Goal: Use online tool/utility: Use online tool/utility

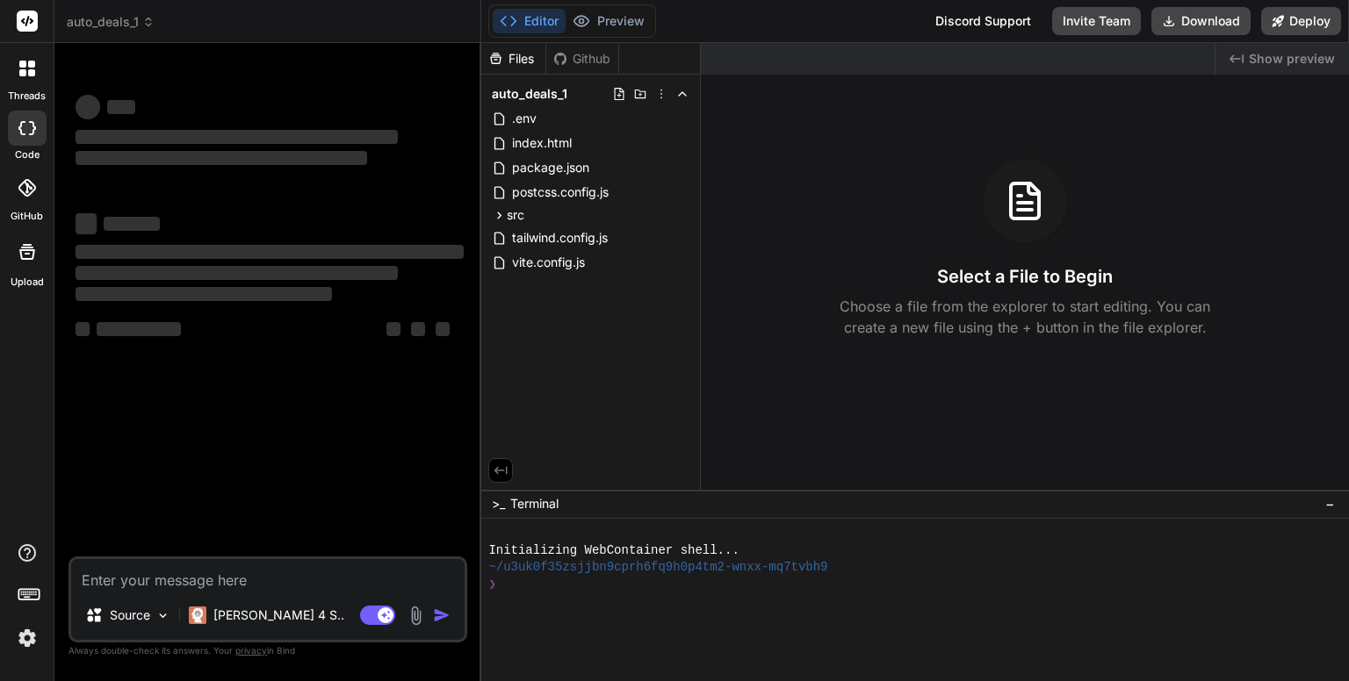
click at [848, 366] on div "Created with Pixso. Show preview Select a File to Begin Choose a file from the …" at bounding box center [1025, 266] width 648 height 447
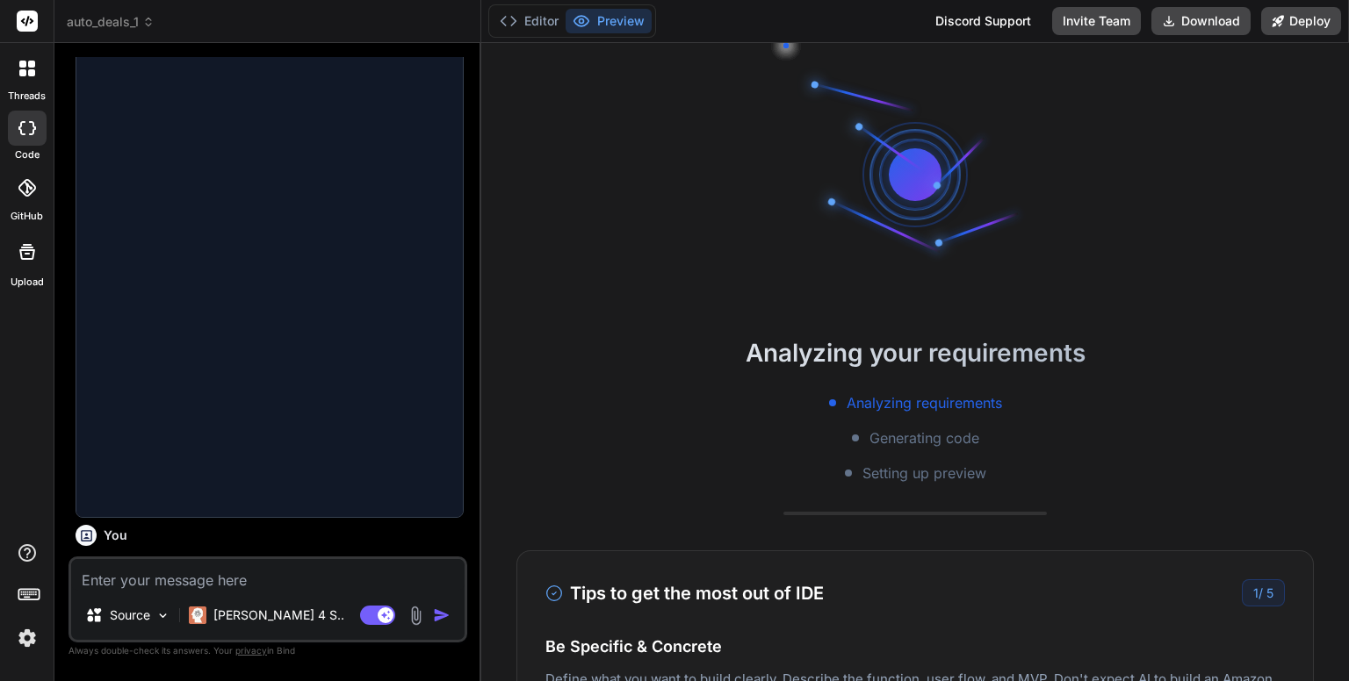
scroll to position [962, 0]
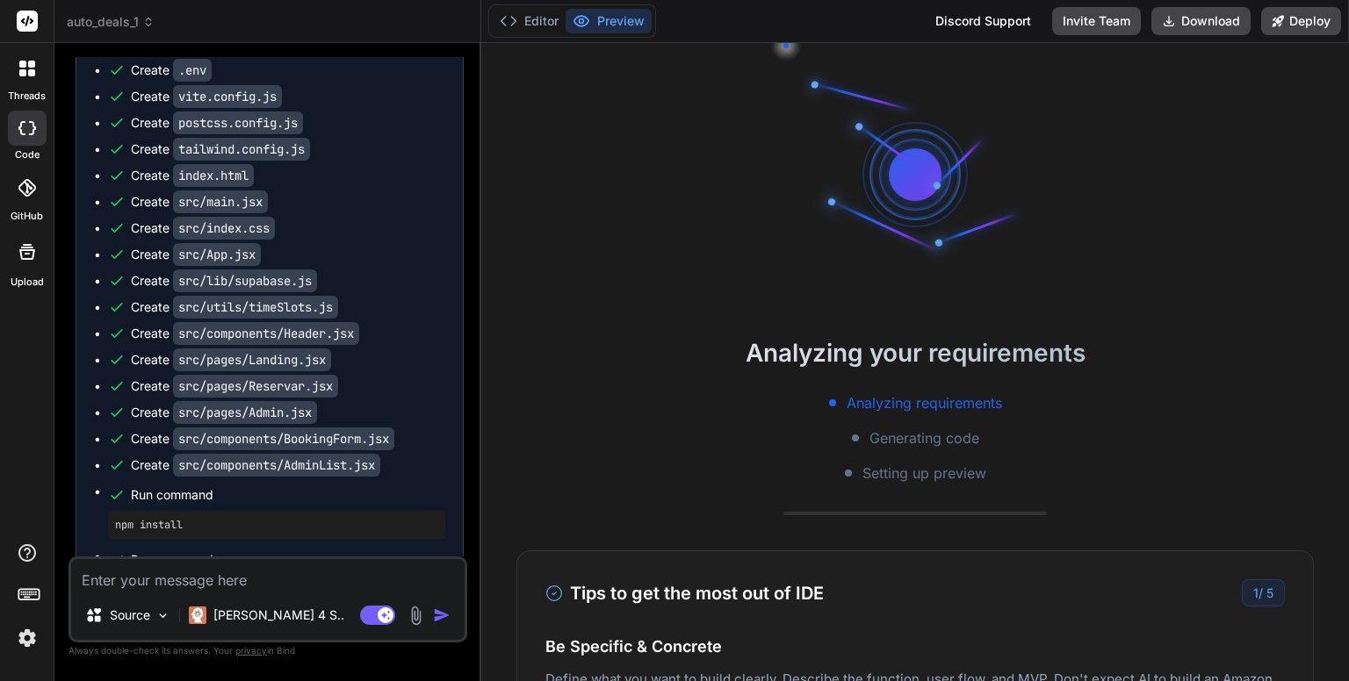
type textarea "x"
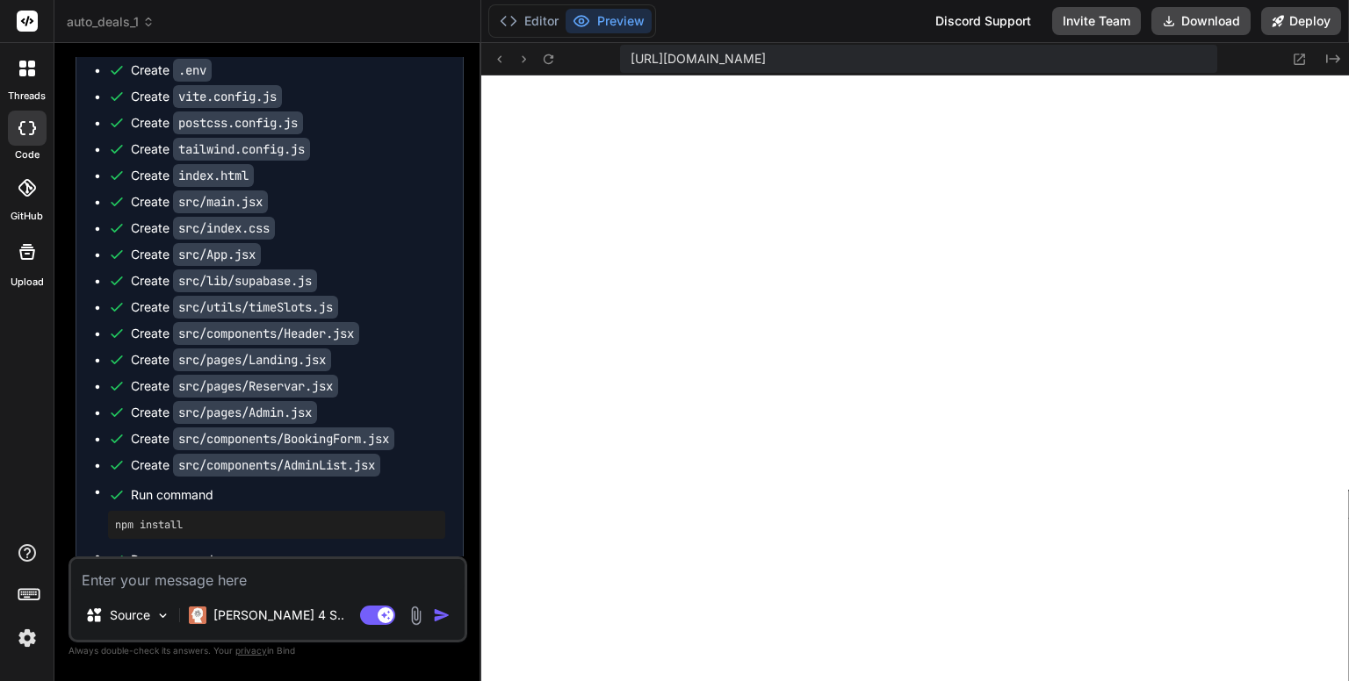
scroll to position [1399, 0]
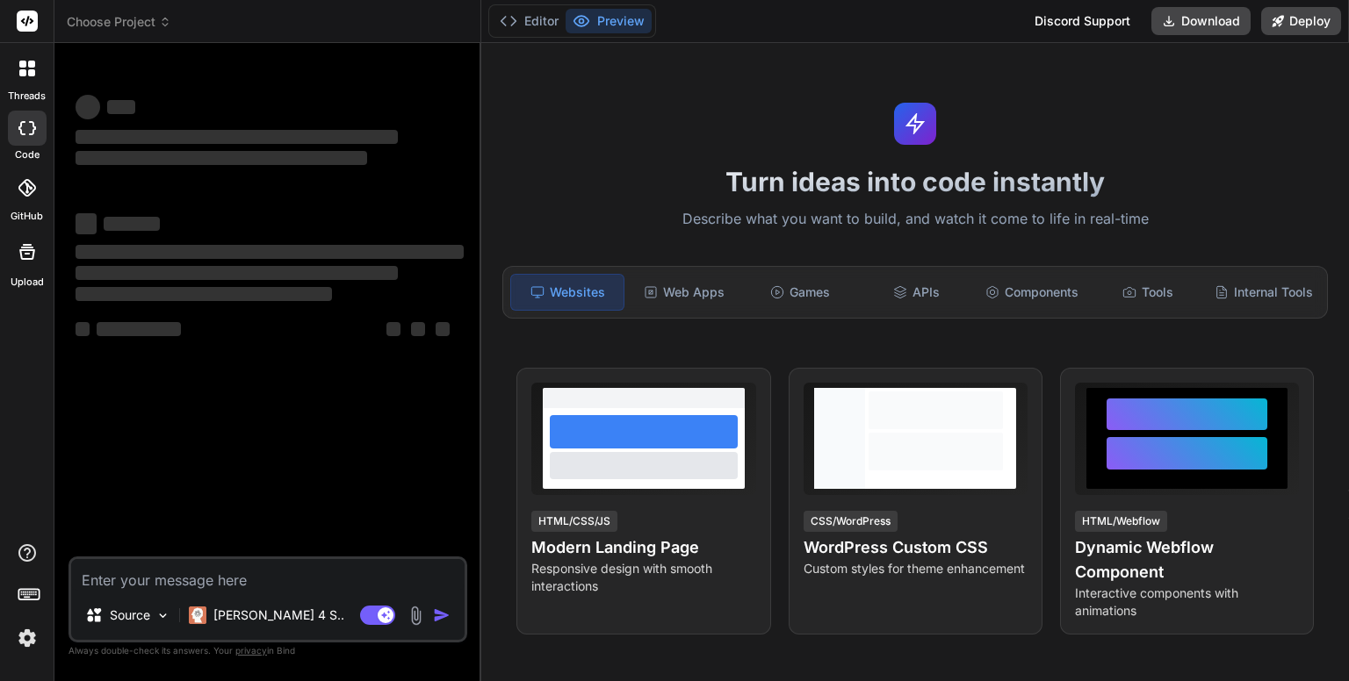
type textarea "x"
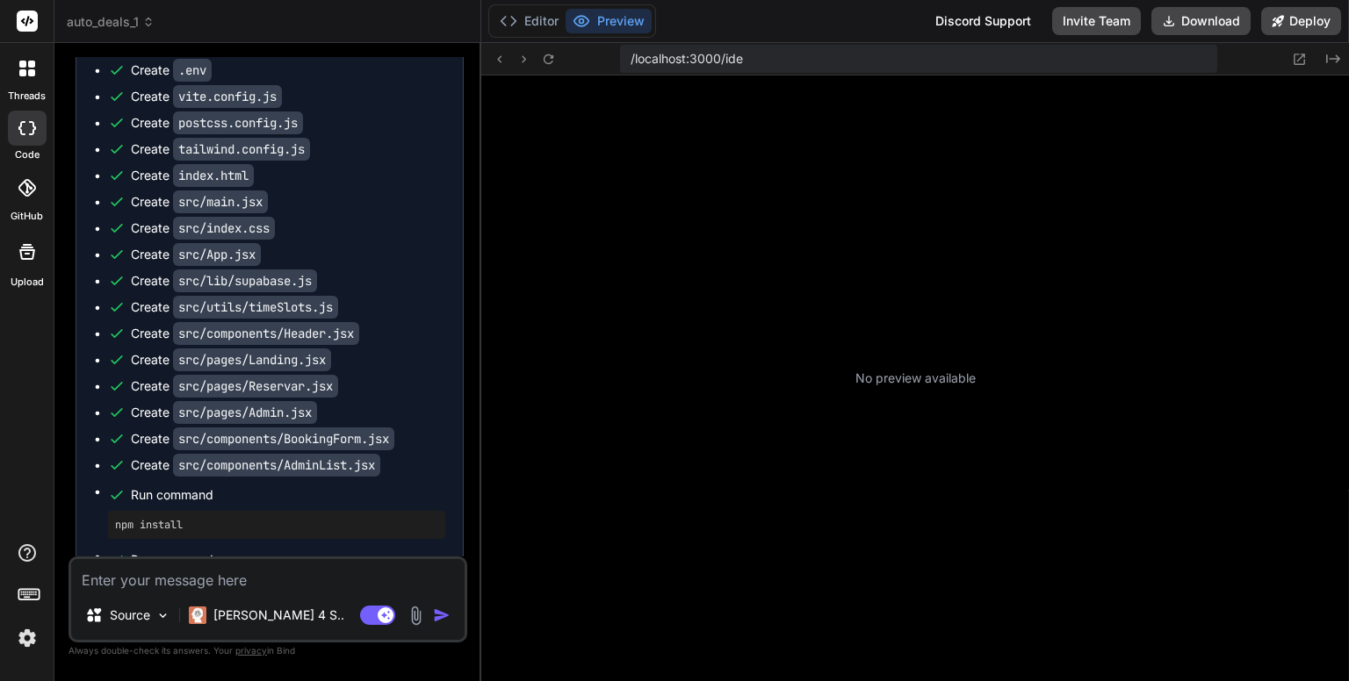
scroll to position [219, 0]
type textarea "x"
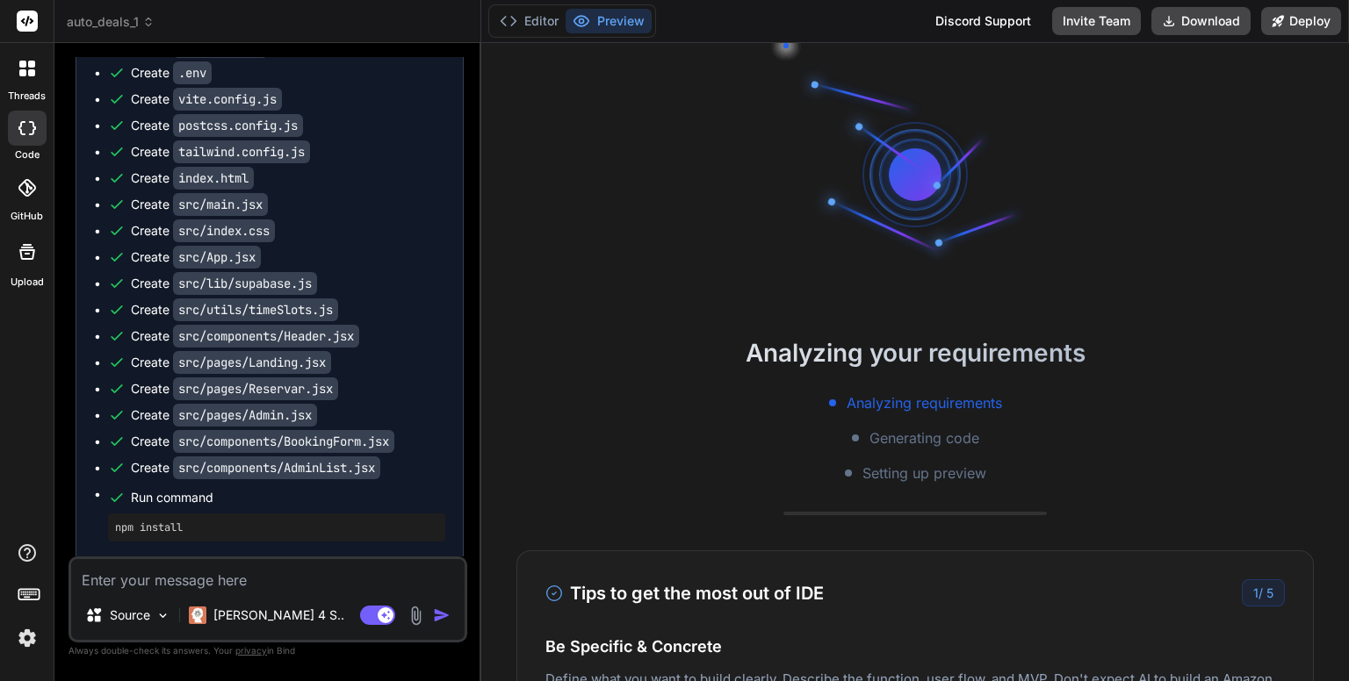
scroll to position [962, 0]
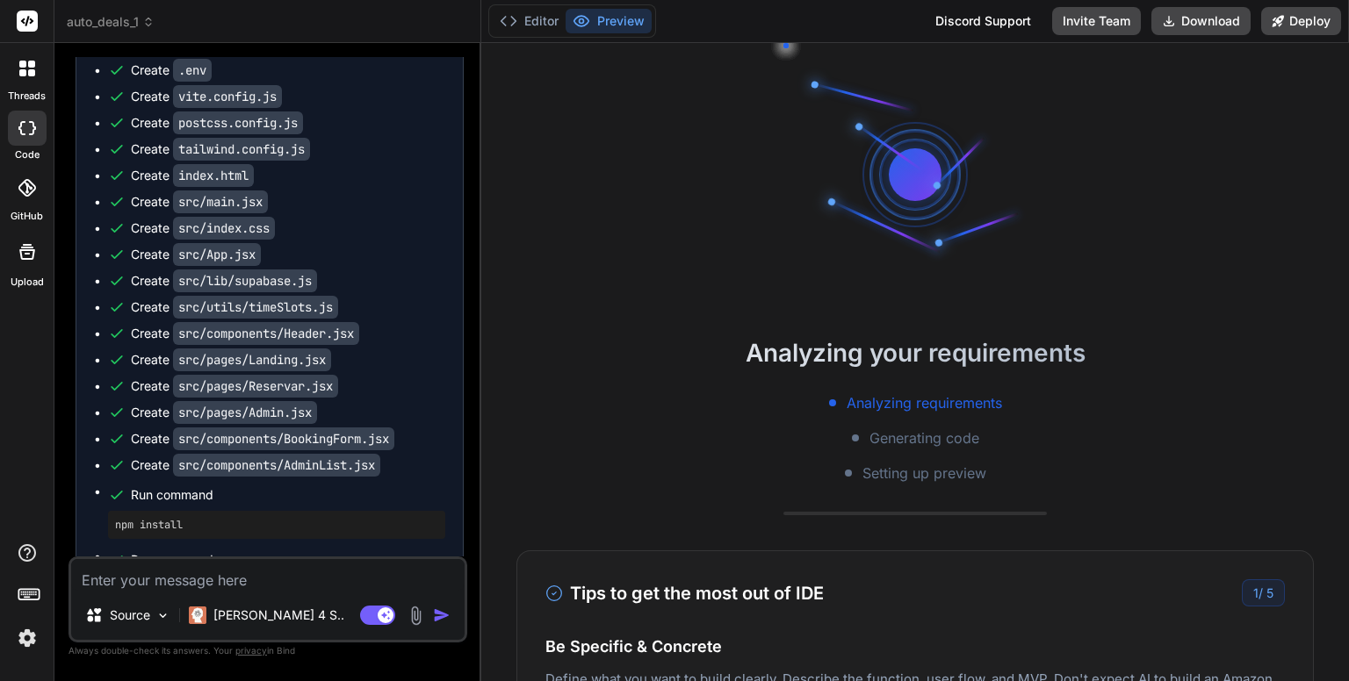
click at [126, 22] on span "auto_deals_1" at bounding box center [111, 22] width 88 height 18
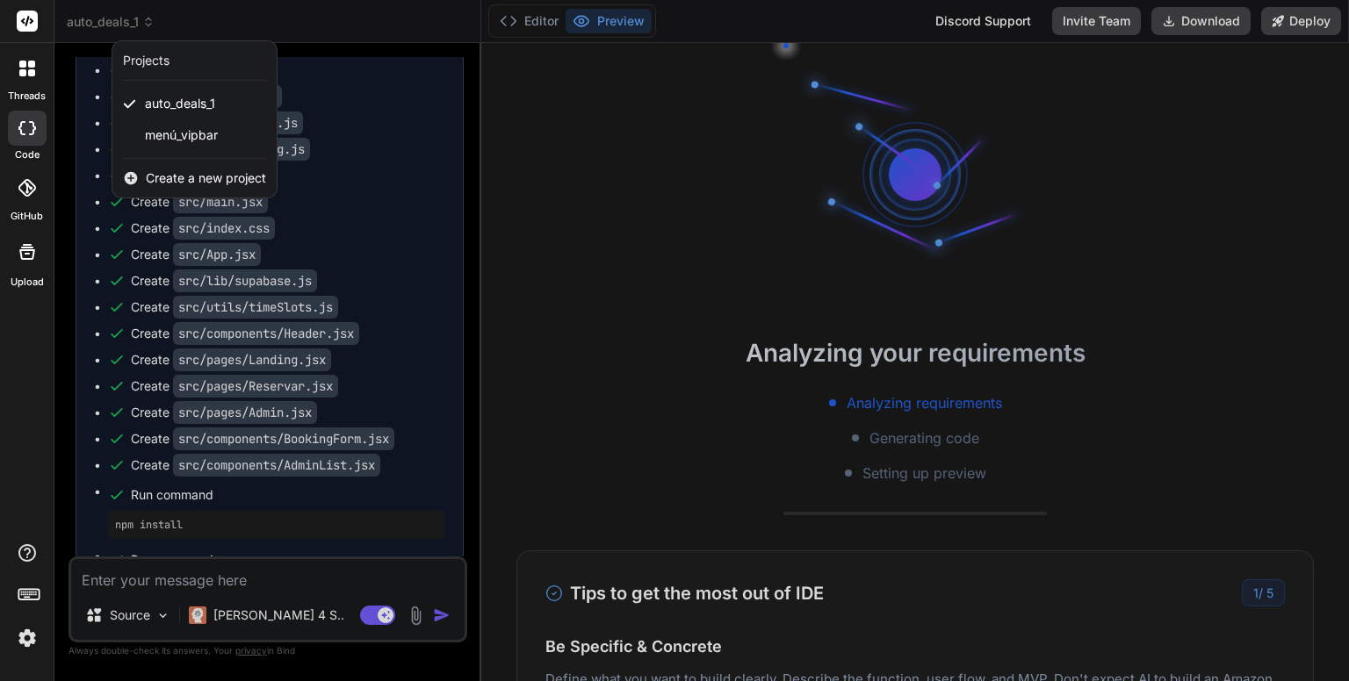
click at [551, 153] on div at bounding box center [674, 340] width 1349 height 681
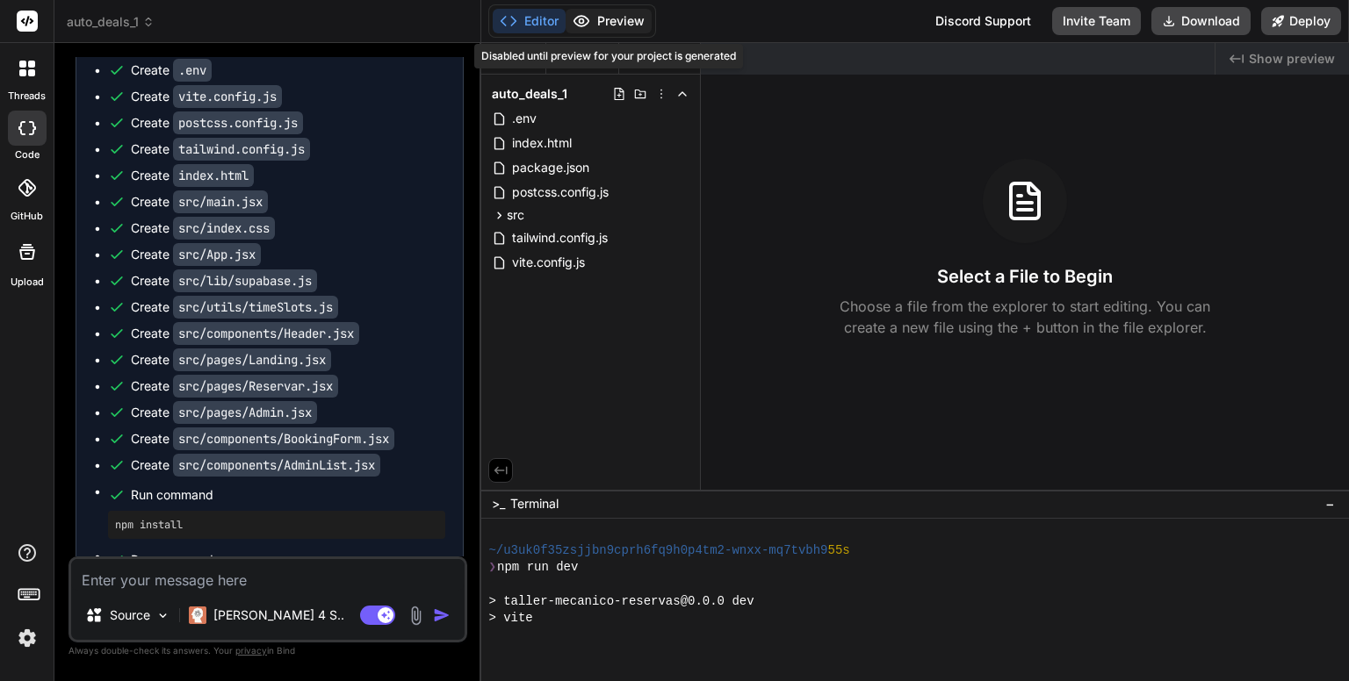
scroll to position [337, 0]
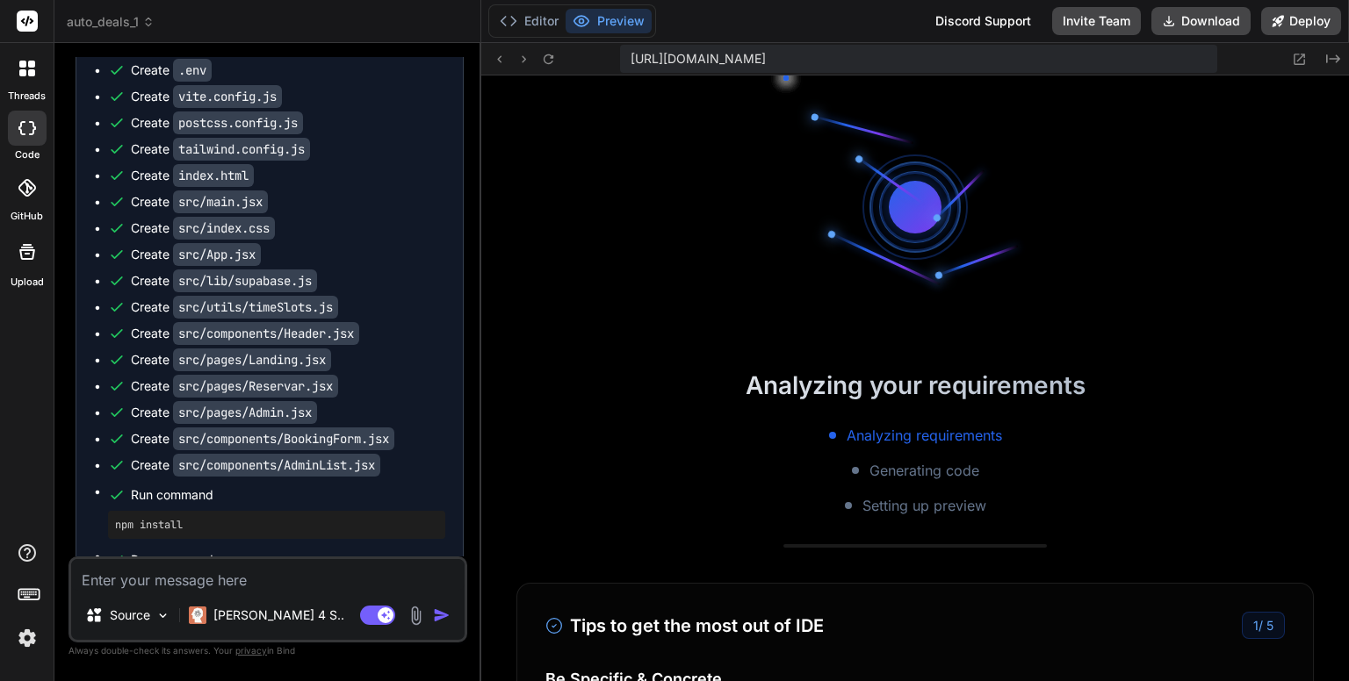
click at [610, 22] on button "Preview" at bounding box center [608, 21] width 86 height 25
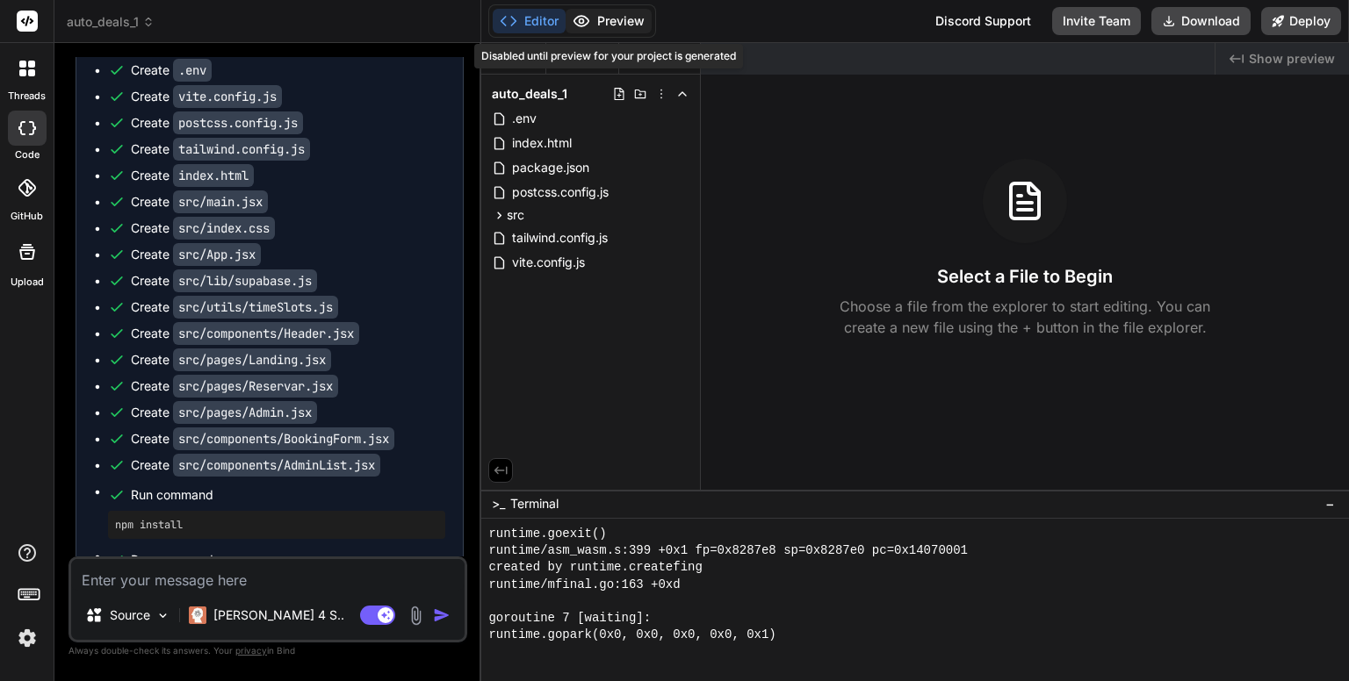
scroll to position [1972, 0]
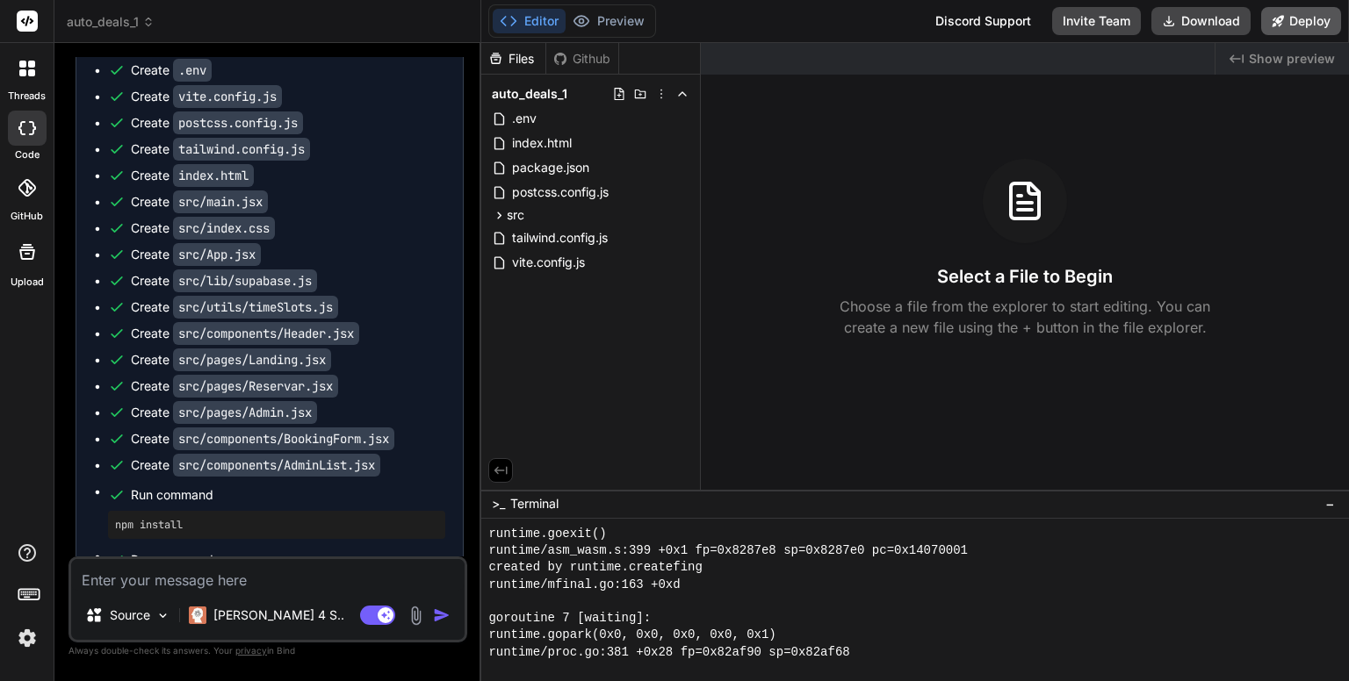
click at [1305, 18] on button "Deploy" at bounding box center [1301, 21] width 80 height 28
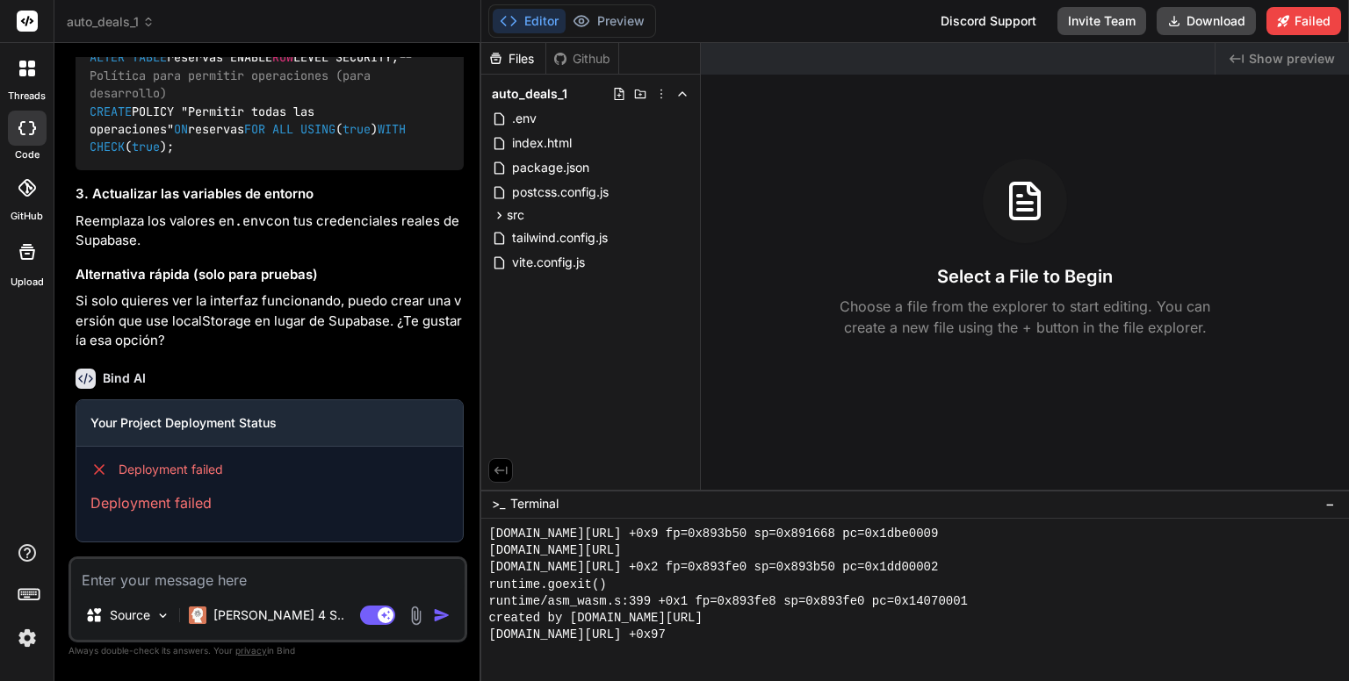
scroll to position [3253, 0]
click at [796, 198] on div "Select a File to Begin Choose a file from the explorer to start editing. You ca…" at bounding box center [1025, 248] width 648 height 179
click at [1289, 23] on icon at bounding box center [1283, 21] width 12 height 12
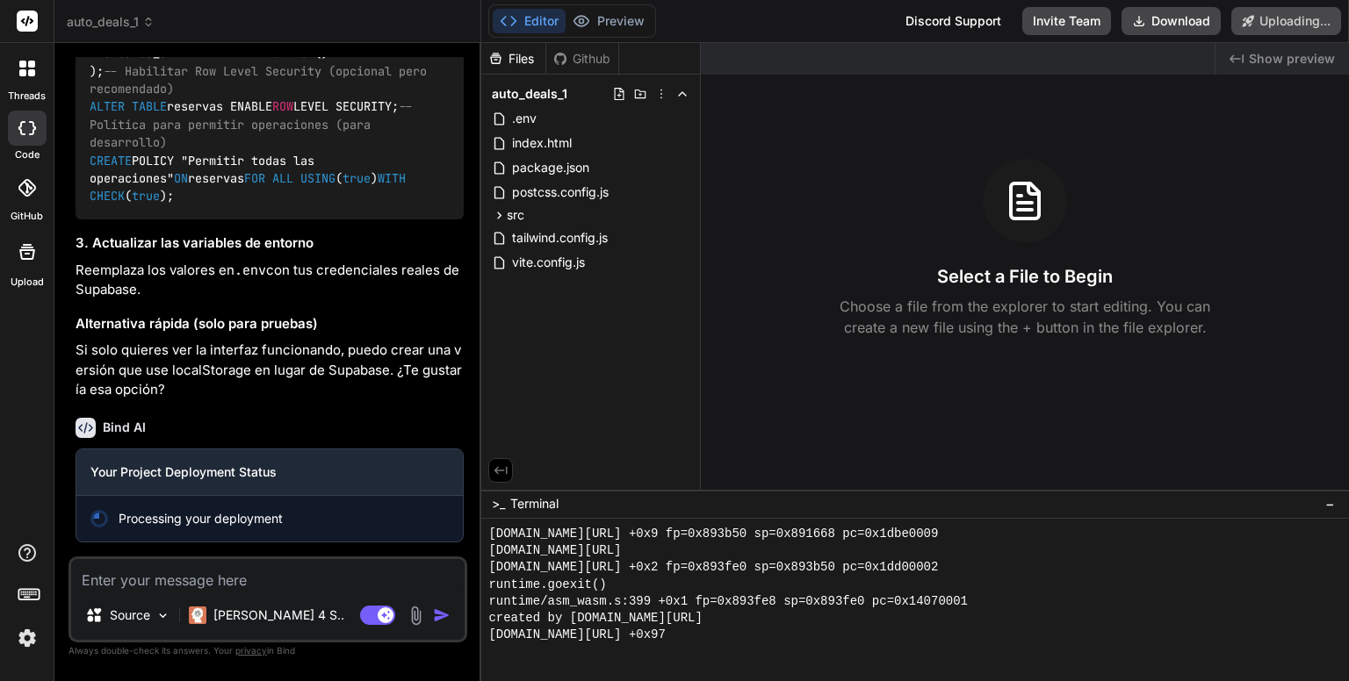
scroll to position [2516, 0]
type textarea "x"
